Goal: Information Seeking & Learning: Compare options

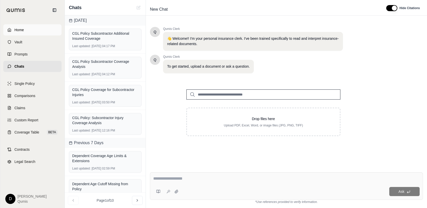
click at [46, 31] on link "Home" at bounding box center [32, 29] width 58 height 11
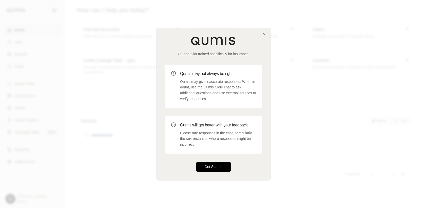
click at [213, 163] on button "Get Started" at bounding box center [213, 167] width 34 height 10
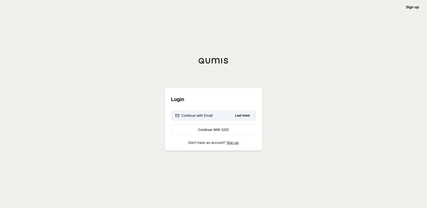
click at [202, 116] on div "Continue with Email" at bounding box center [193, 115] width 37 height 5
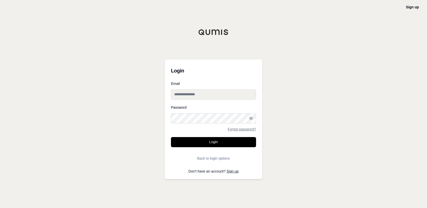
type input "**********"
click at [217, 141] on button "Login" at bounding box center [213, 142] width 85 height 10
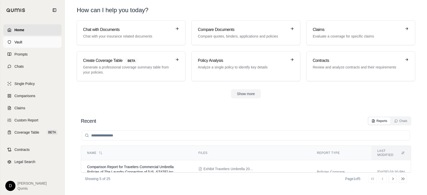
click at [23, 42] on link "Vault" at bounding box center [32, 41] width 58 height 11
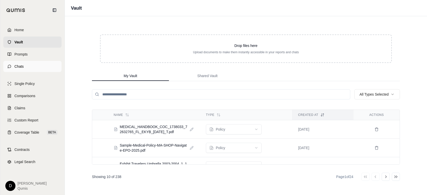
click at [18, 63] on link "Chats" at bounding box center [32, 66] width 58 height 11
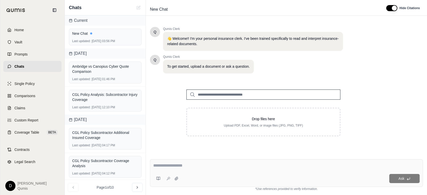
click at [223, 94] on input "search" at bounding box center [263, 94] width 154 height 10
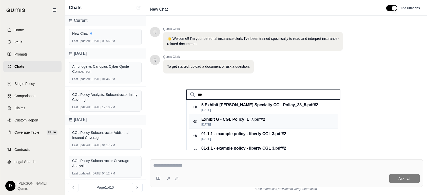
type input "***"
click at [234, 118] on p "Exhibit G - CGL Policy_1_7.pdf #2" at bounding box center [233, 119] width 64 height 6
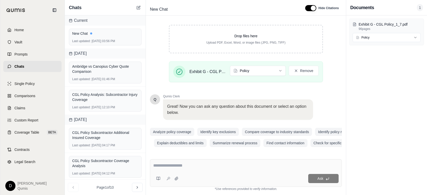
scroll to position [85, 0]
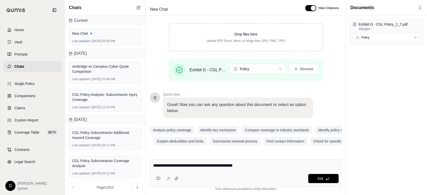
type textarea "**********"
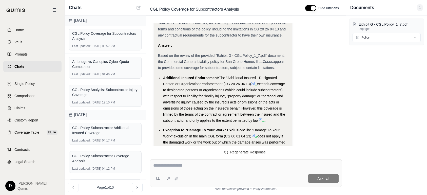
scroll to position [560, 0]
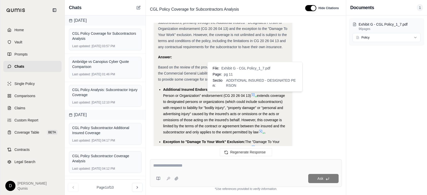
click at [254, 95] on icon at bounding box center [253, 95] width 4 height 4
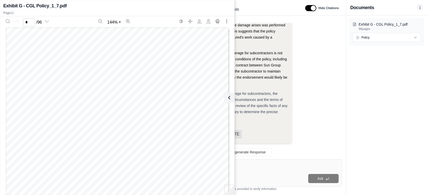
scroll to position [2895, 0]
type input "**"
click at [230, 98] on icon at bounding box center [228, 97] width 6 height 6
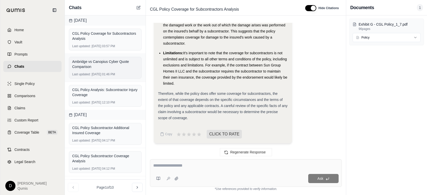
click at [95, 63] on div "Ambridge vs Canopius Cyber Quote Comparison" at bounding box center [105, 64] width 66 height 10
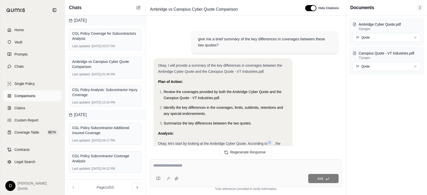
scroll to position [1286, 0]
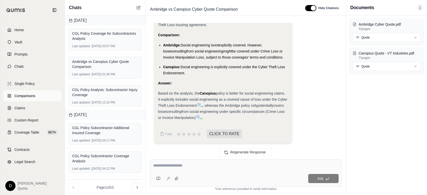
click at [23, 97] on span "Comparisons" at bounding box center [24, 95] width 21 height 5
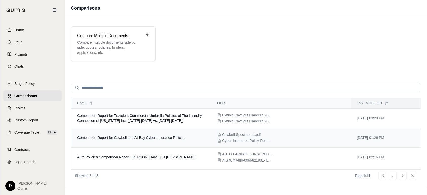
click at [229, 137] on div "Cowbell-Specimen-1.pdf Cyber-Insurance-Policy-Form.pdf" at bounding box center [281, 137] width 128 height 11
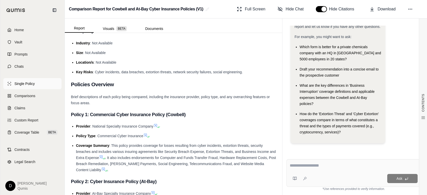
scroll to position [70, 0]
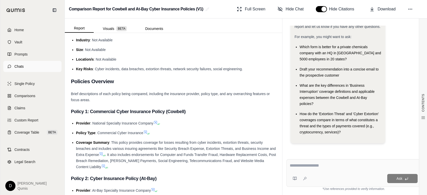
click at [25, 66] on link "Chats" at bounding box center [32, 66] width 58 height 11
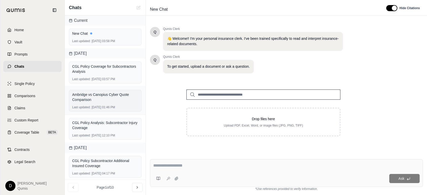
click at [99, 101] on div "Ambridge vs Canopius Cyber Quote Comparison" at bounding box center [105, 97] width 66 height 10
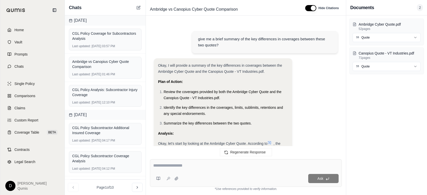
scroll to position [1286, 0]
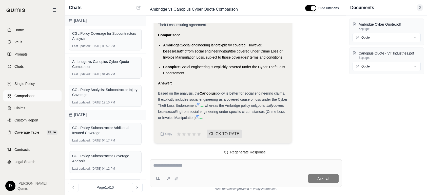
click at [24, 92] on link "Comparisons" at bounding box center [32, 95] width 58 height 11
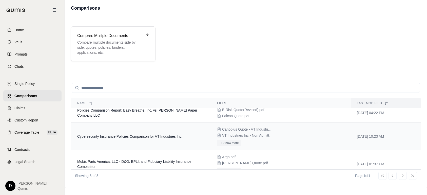
scroll to position [64, 0]
click at [230, 138] on div "Canopius Quote - VT Industries.pdf VT Industries Inc - Non Admitted - New Busin…" at bounding box center [281, 135] width 128 height 19
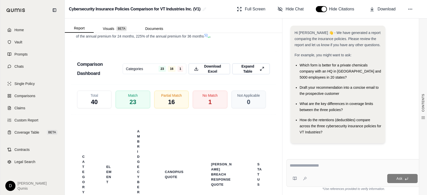
scroll to position [1423, 0]
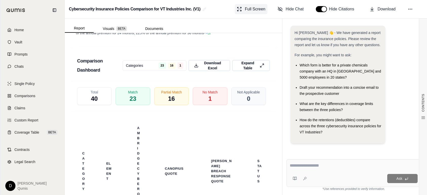
click at [250, 11] on span "Full Screen" at bounding box center [255, 9] width 21 height 6
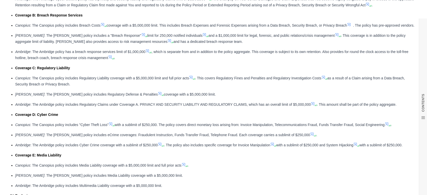
scroll to position [616, 0]
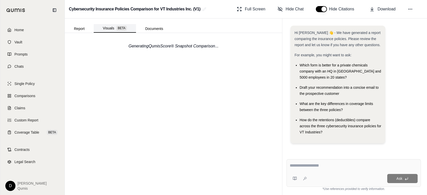
click at [112, 28] on button "Visuals BETA" at bounding box center [115, 28] width 42 height 9
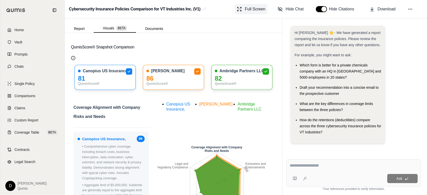
click at [246, 8] on span "Full Screen" at bounding box center [255, 9] width 21 height 6
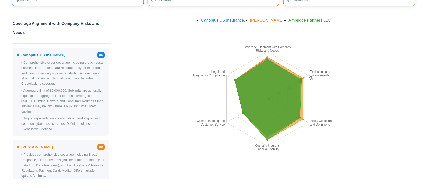
scroll to position [0, 0]
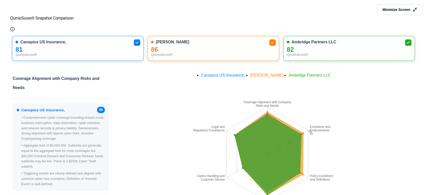
click at [401, 10] on span "Minimize Screen" at bounding box center [397, 9] width 28 height 5
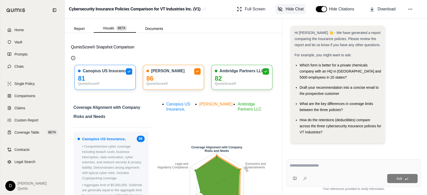
click at [295, 9] on span "Hide Chat" at bounding box center [295, 9] width 18 height 6
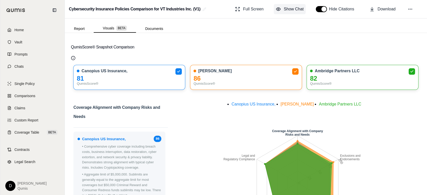
click at [295, 9] on span "Show Chat" at bounding box center [294, 9] width 20 height 6
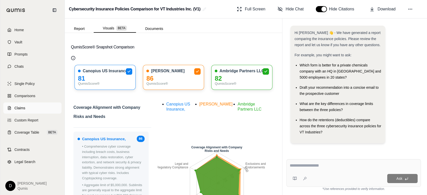
click at [11, 107] on icon at bounding box center [9, 108] width 4 height 4
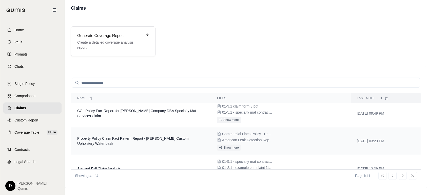
scroll to position [32, 0]
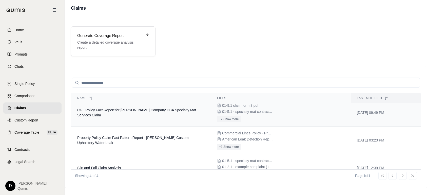
click at [144, 115] on td "CGL Policy Fact Report for [PERSON_NAME] Company DBA Specialty Mat Services Cla…" at bounding box center [141, 113] width 140 height 28
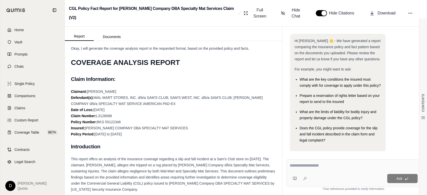
scroll to position [14, 0]
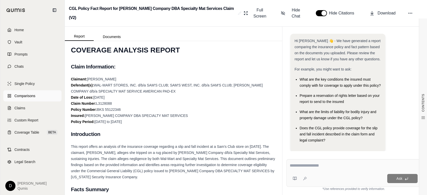
click at [24, 93] on link "Comparisons" at bounding box center [32, 95] width 58 height 11
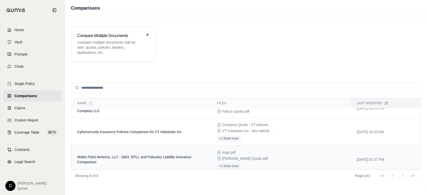
scroll to position [66, 0]
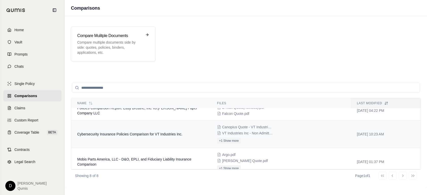
click at [240, 137] on div "Canopius Quote - VT Industries.pdf VT Industries Inc - Non Admitted - New Busin…" at bounding box center [281, 133] width 128 height 19
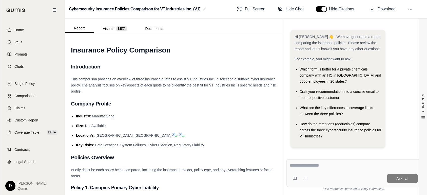
scroll to position [4, 0]
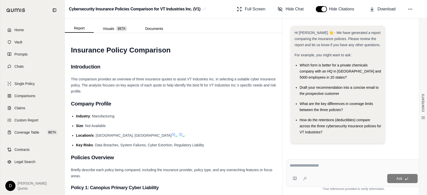
click at [313, 168] on textarea at bounding box center [354, 165] width 128 height 6
type textarea "**********"
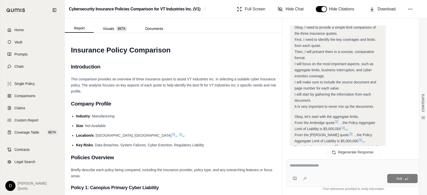
scroll to position [166, 0]
type textarea "**********"
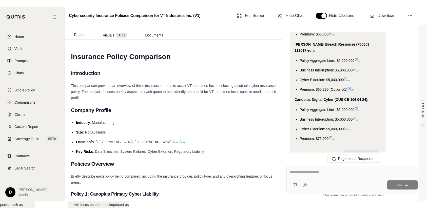
scroll to position [1398, 0]
